Goal: Check status: Check status

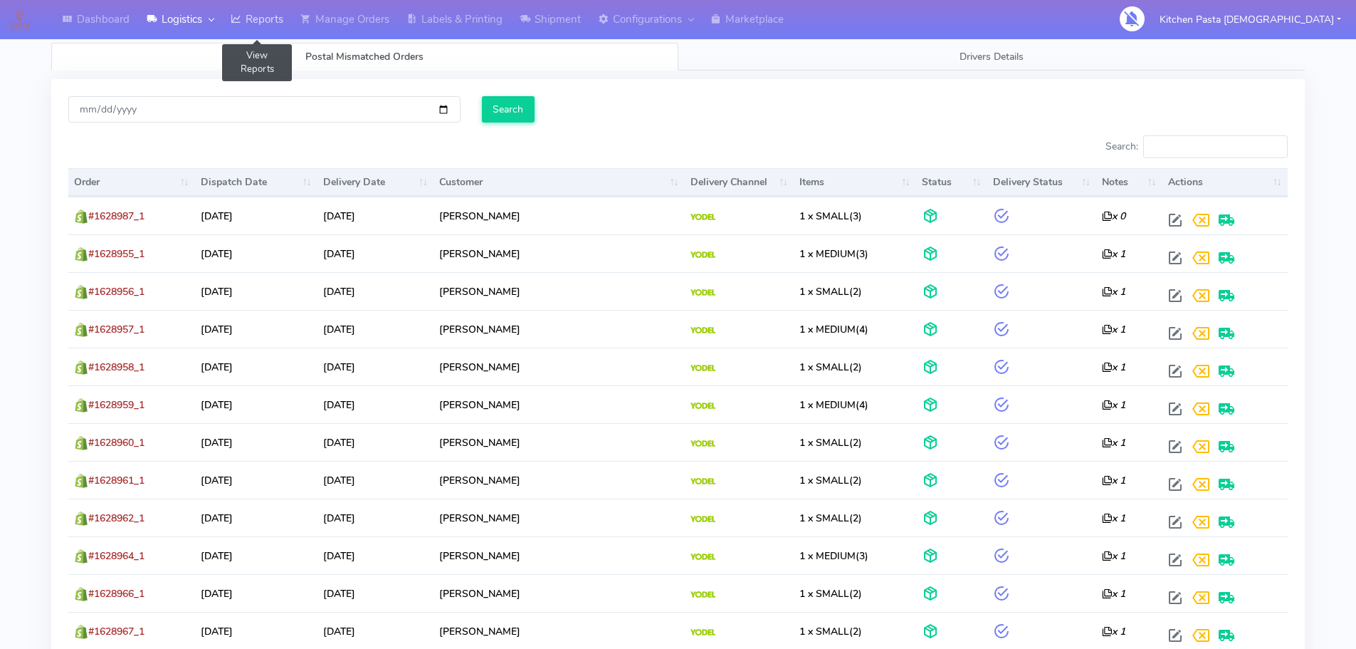
click at [292, 18] on link "Reports" at bounding box center [257, 19] width 70 height 39
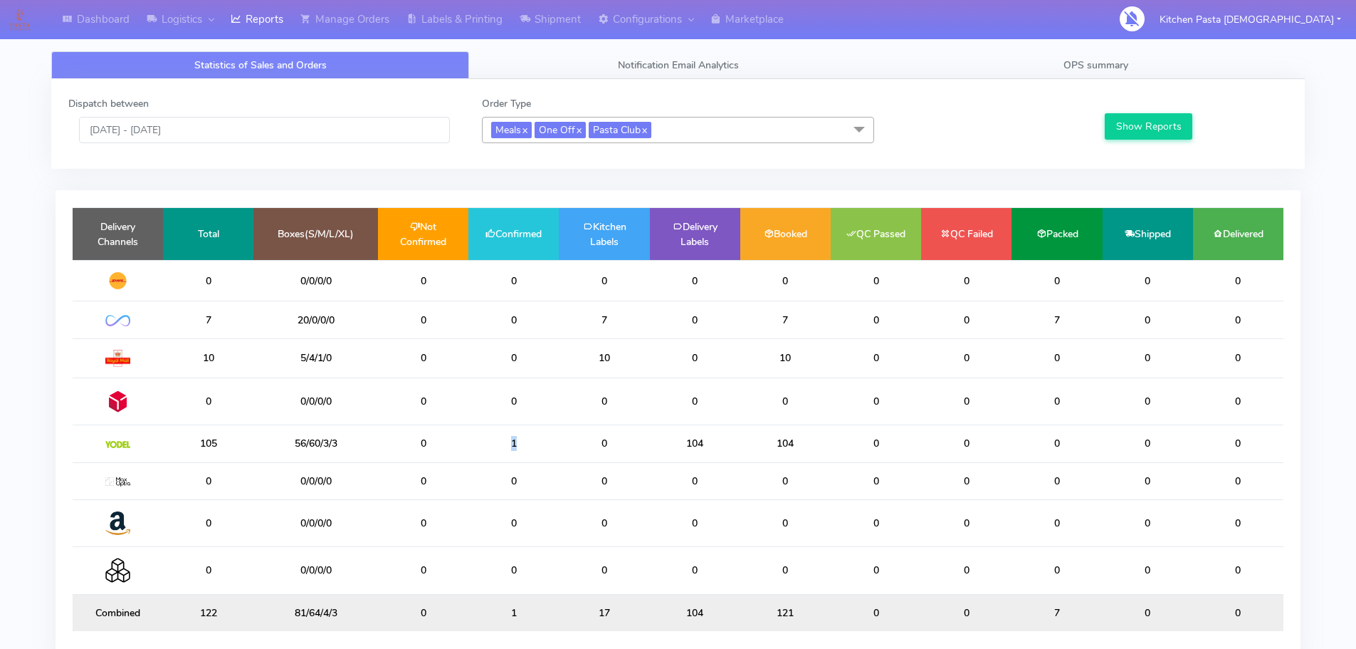
drag, startPoint x: 532, startPoint y: 440, endPoint x: 477, endPoint y: 441, distance: 55.5
click at [484, 441] on td "1" at bounding box center [513, 443] width 90 height 37
click at [492, 434] on td "1" at bounding box center [513, 443] width 90 height 37
drag, startPoint x: 1106, startPoint y: 61, endPoint x: 1128, endPoint y: 113, distance: 56.7
click at [1106, 62] on span "OPS summary" at bounding box center [1096, 65] width 65 height 14
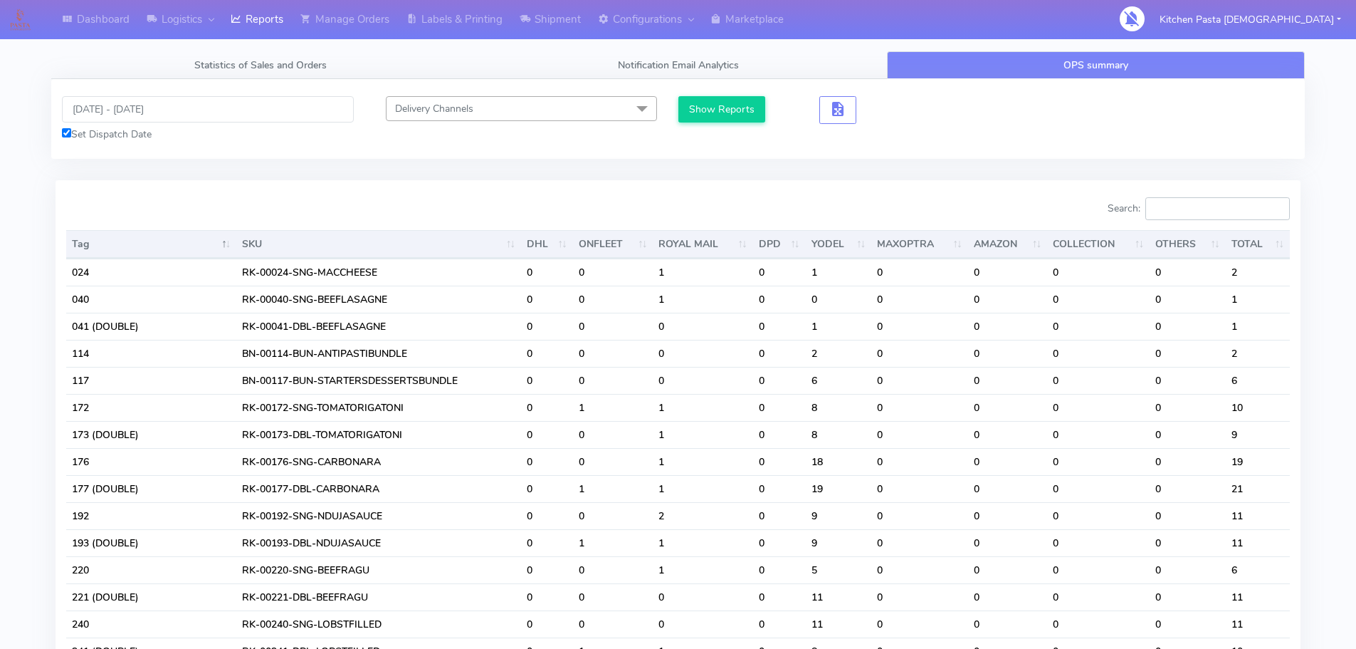
click at [1180, 211] on input "Search:" at bounding box center [1217, 208] width 145 height 23
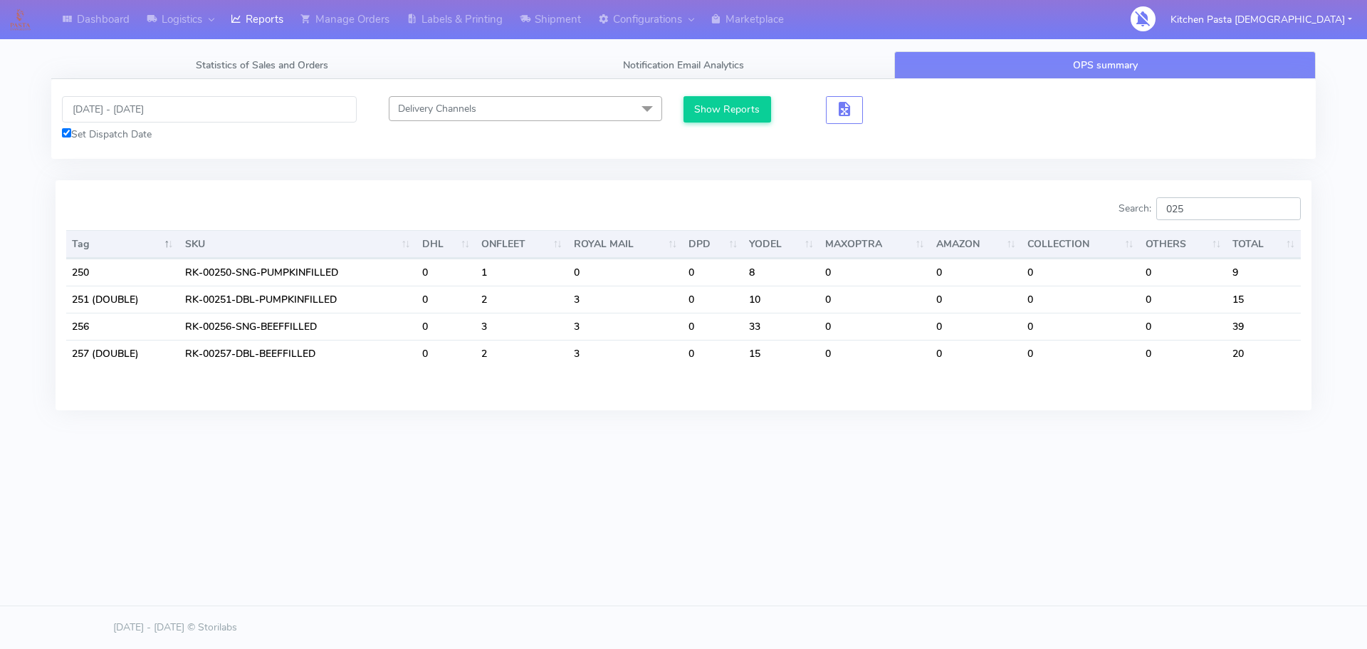
drag, startPoint x: 1216, startPoint y: 210, endPoint x: 1165, endPoint y: 213, distance: 51.3
click at [1165, 213] on label "Search: 025" at bounding box center [1209, 208] width 182 height 23
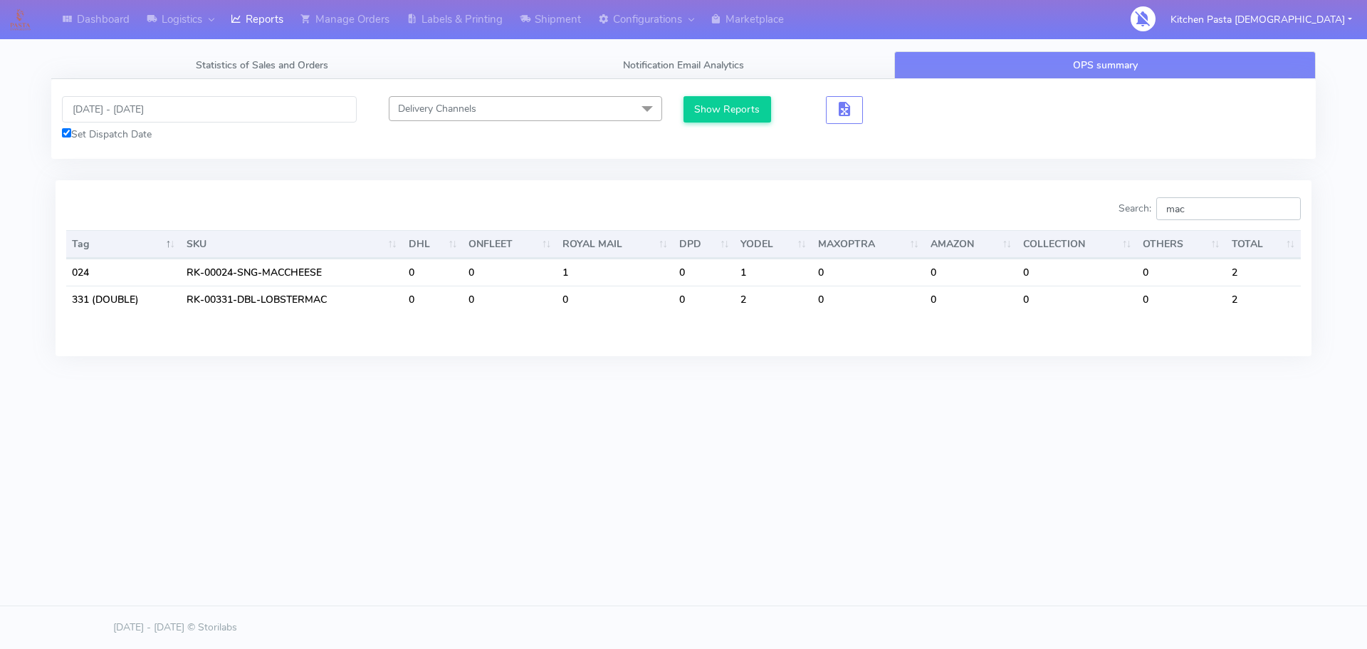
drag, startPoint x: 1227, startPoint y: 210, endPoint x: 1156, endPoint y: 196, distance: 71.8
click at [1157, 196] on div "Search: mac Tag SKU DHL ONFLEET ROYAL MAIL DPD YODEL MAXOPTRA AMAZON COLLECTION…" at bounding box center [684, 267] width 1256 height 175
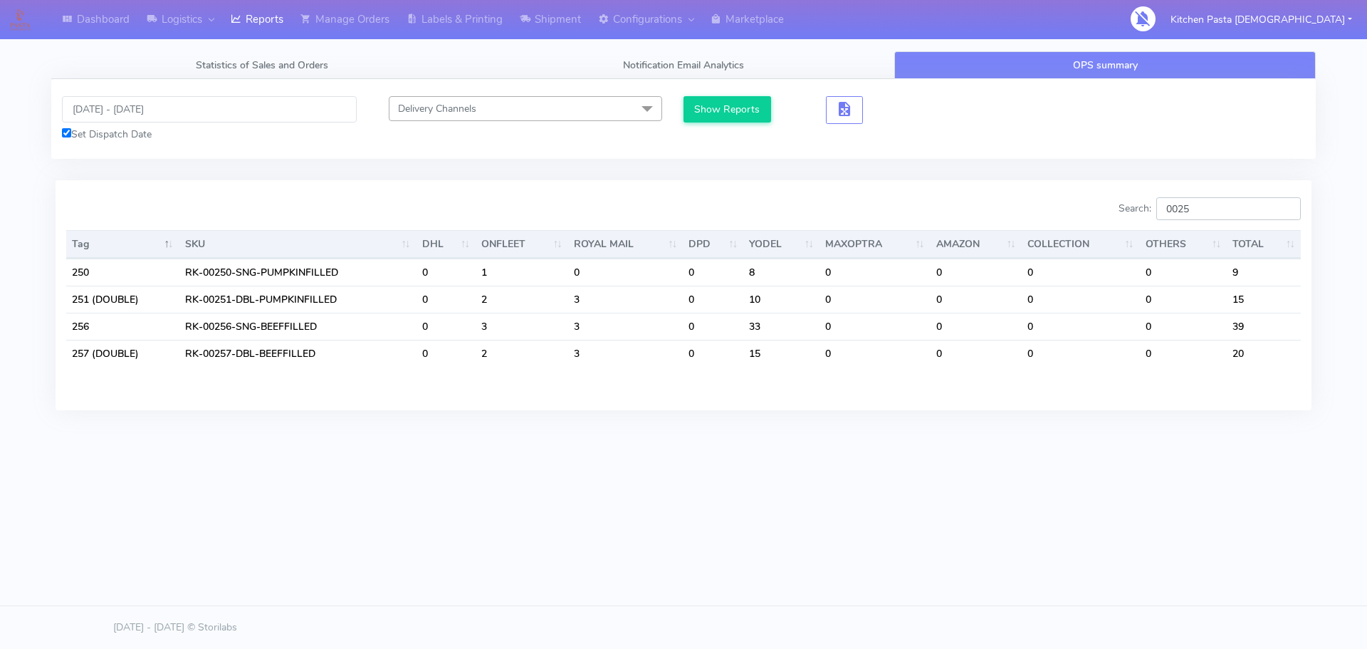
type input "0025"
drag, startPoint x: 1232, startPoint y: 31, endPoint x: 1201, endPoint y: 33, distance: 30.6
click at [1201, 33] on div "Kitchen Pasta [DEMOGRAPHIC_DATA]" at bounding box center [1248, 19] width 227 height 29
drag, startPoint x: 1248, startPoint y: 206, endPoint x: 1200, endPoint y: 206, distance: 47.7
click at [1200, 206] on input "0025" at bounding box center [1228, 208] width 145 height 23
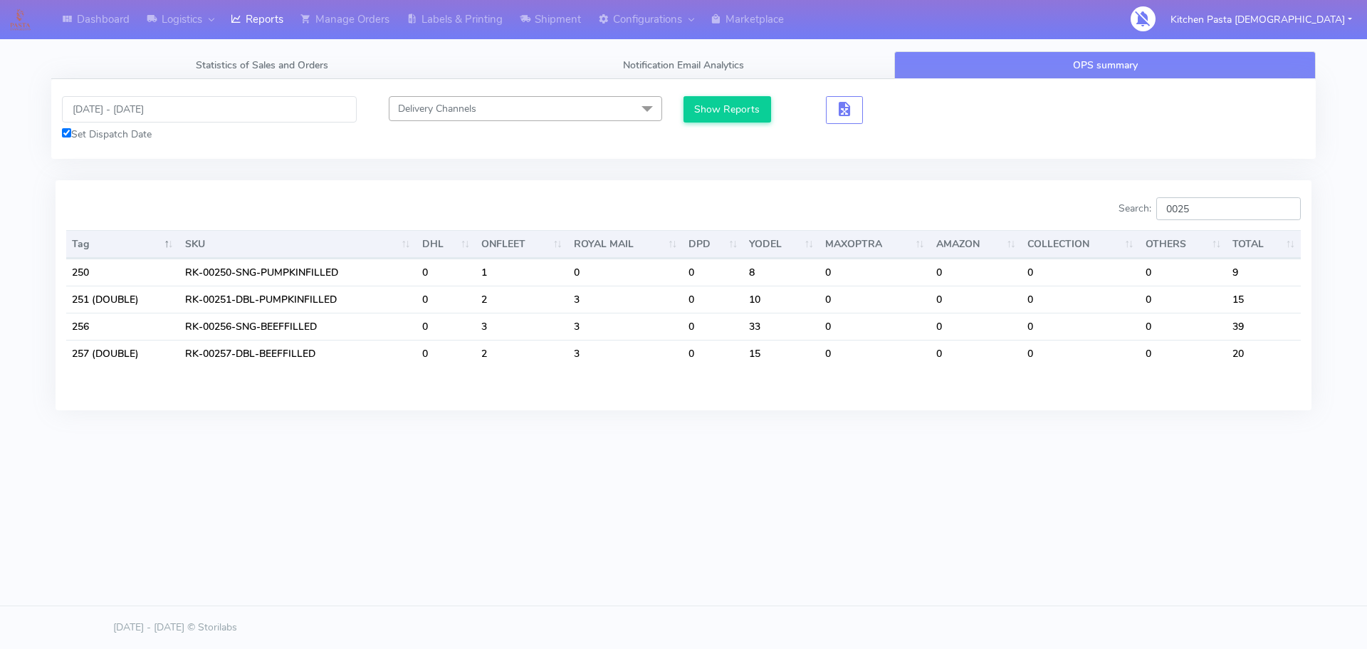
drag, startPoint x: 1177, startPoint y: 216, endPoint x: 1004, endPoint y: 236, distance: 174.8
click at [1009, 235] on div "Search: 0025 Tag SKU DHL ONFLEET ROYAL MAIL DPD YODEL MAXOPTRA AMAZON COLLECTIO…" at bounding box center [683, 294] width 1234 height 195
click at [1222, 211] on input "0025" at bounding box center [1228, 208] width 145 height 23
drag, startPoint x: 1222, startPoint y: 211, endPoint x: 1098, endPoint y: 204, distance: 124.1
click at [1098, 204] on div "Search: 0025" at bounding box center [997, 211] width 607 height 28
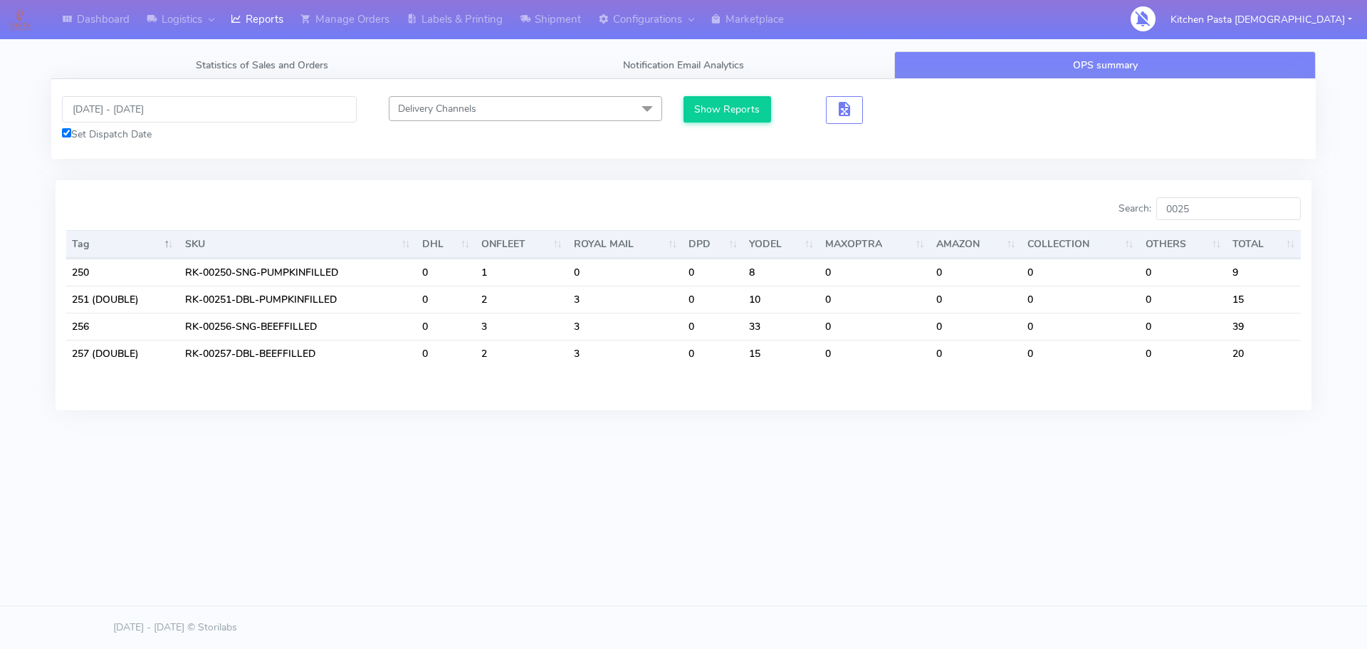
click at [197, 93] on div "[DATE] - [DATE] Set Dispatch Date Delivery Channels Select All DHL OnFleet Roya…" at bounding box center [683, 119] width 1264 height 80
click at [199, 101] on input "[DATE] - [DATE]" at bounding box center [209, 109] width 295 height 26
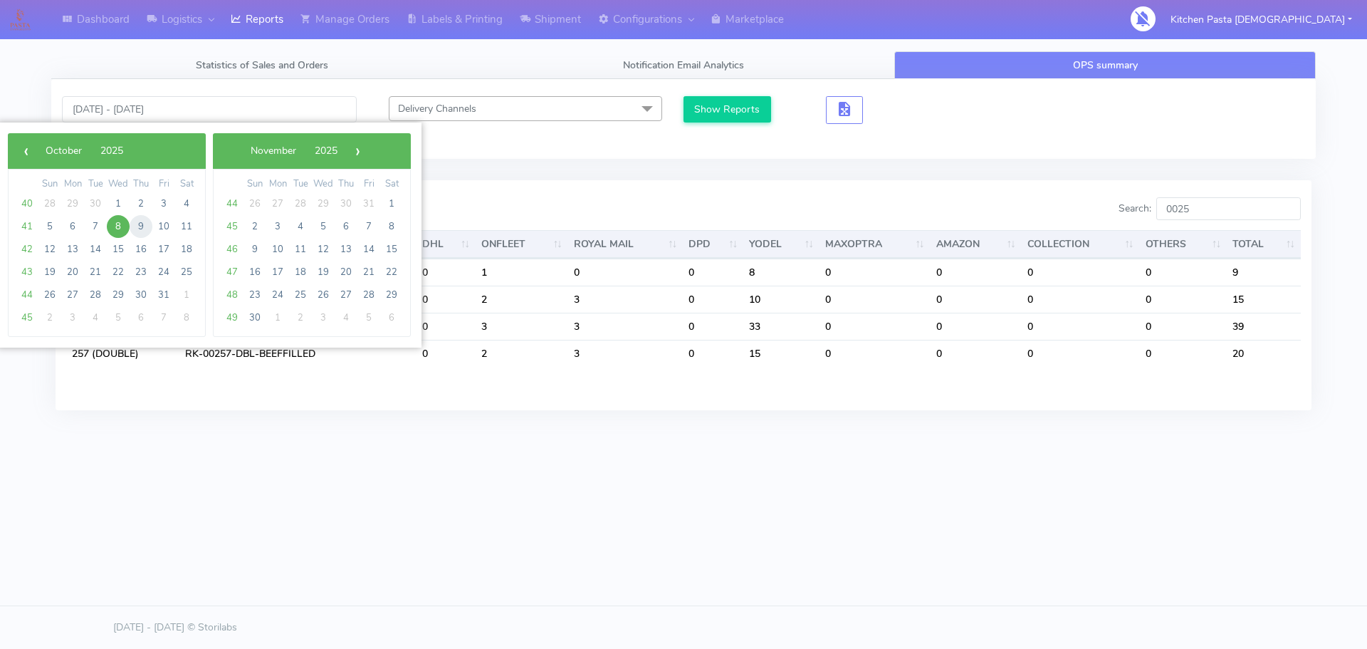
click at [136, 224] on span "9" at bounding box center [141, 226] width 23 height 23
click at [136, 219] on span "9" at bounding box center [141, 226] width 23 height 23
type input "[DATE] - [DATE]"
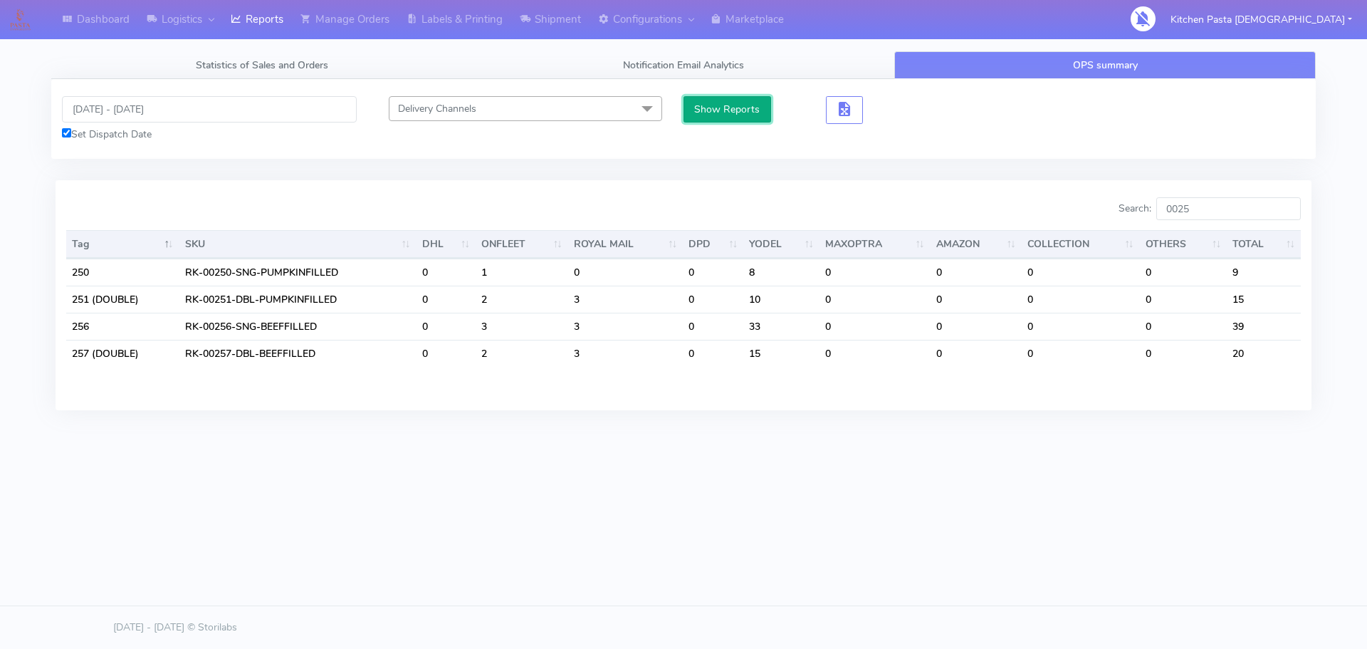
click at [728, 105] on button "Show Reports" at bounding box center [727, 109] width 88 height 26
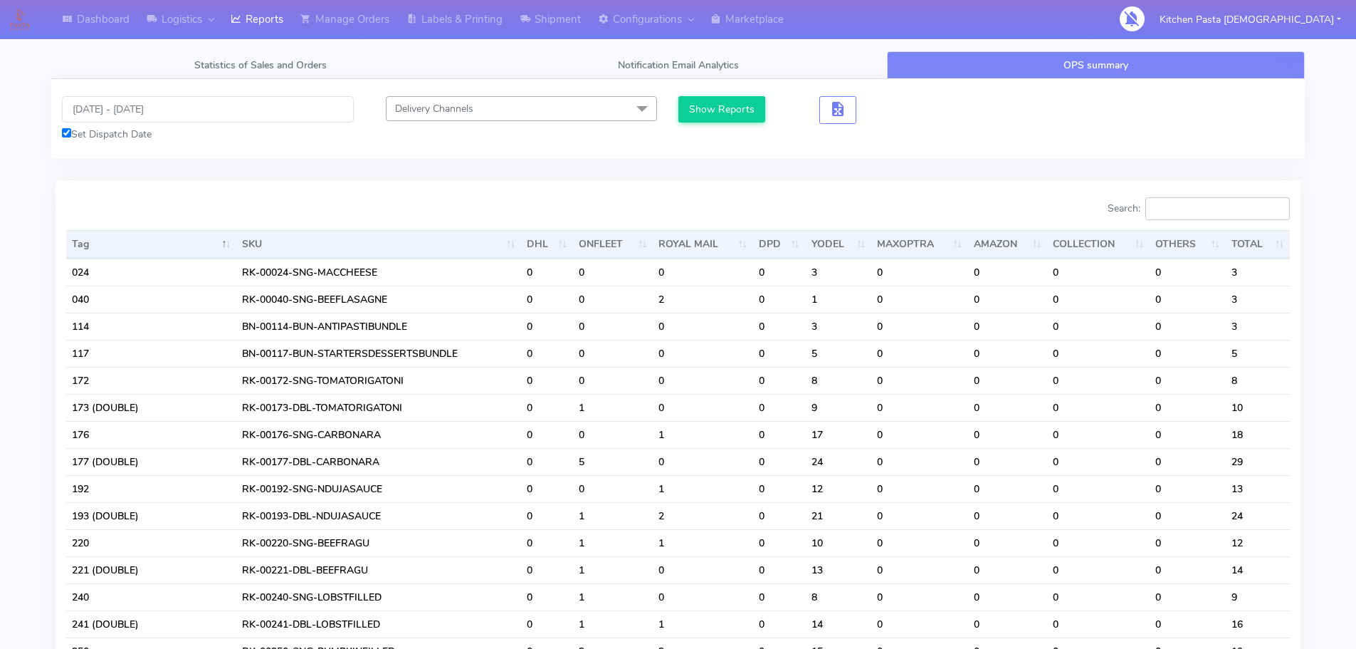
click at [1177, 218] on input "Search:" at bounding box center [1217, 208] width 145 height 23
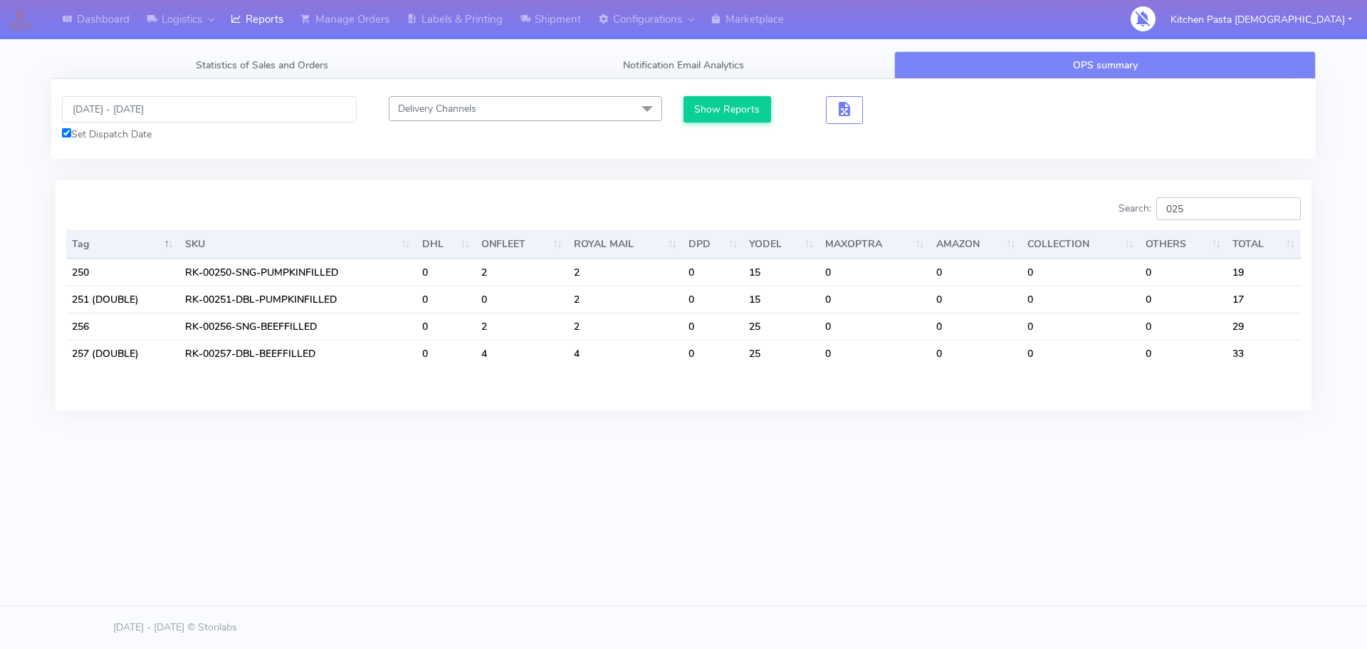
drag, startPoint x: 1210, startPoint y: 206, endPoint x: 1134, endPoint y: 207, distance: 76.2
click at [1134, 207] on label "Search: 025" at bounding box center [1209, 208] width 182 height 23
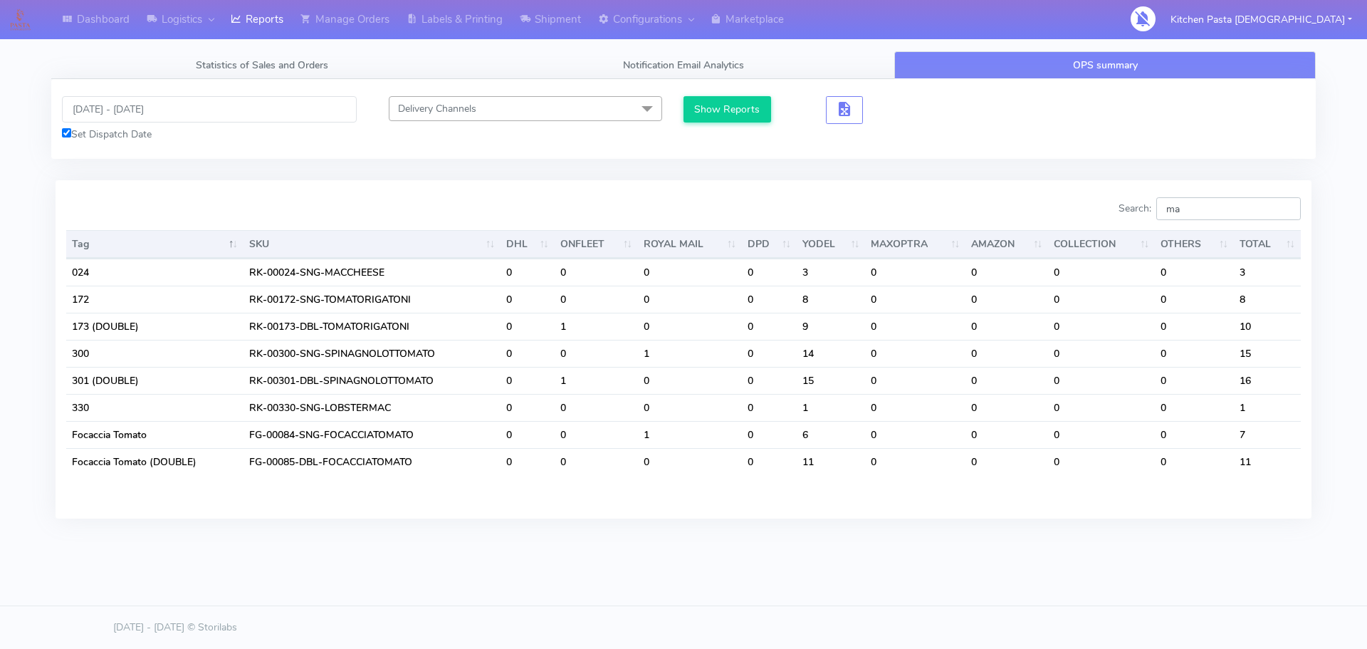
type input "m"
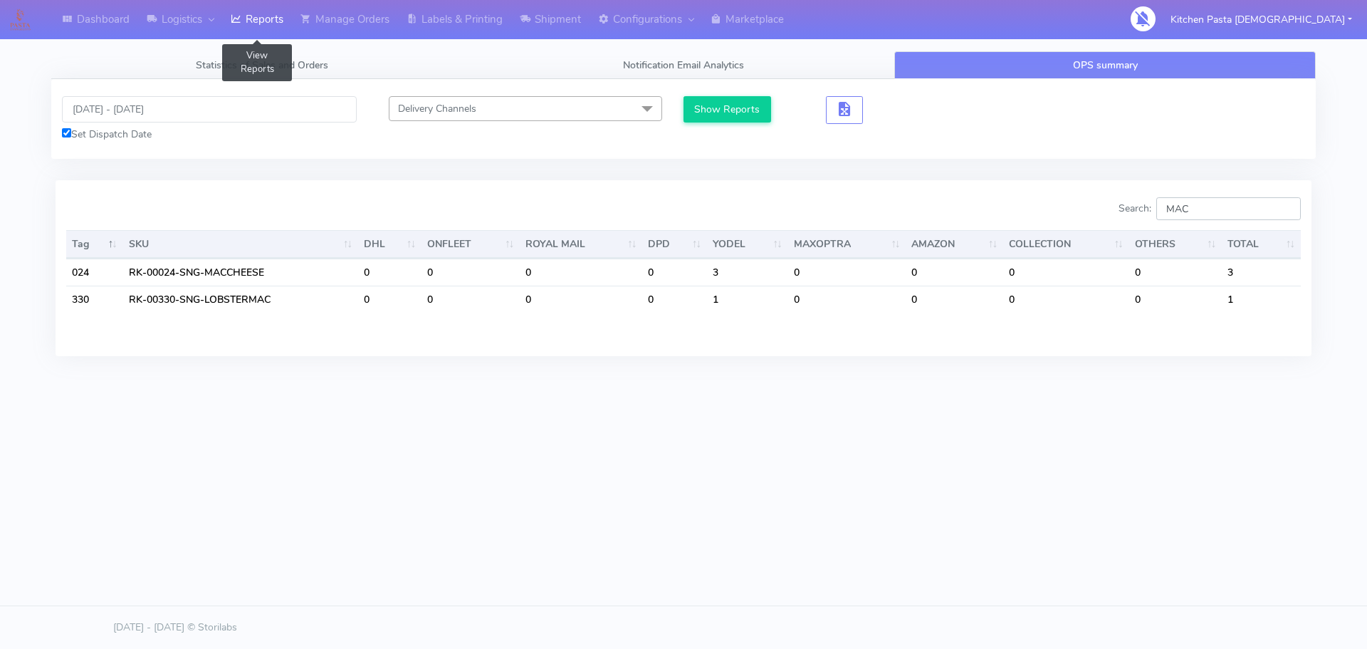
type input "MAC"
